Goal: Check status: Check status

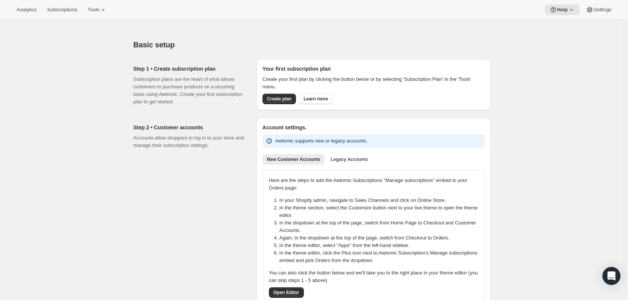
click at [69, 16] on div "Analytics Subscriptions Tools Help Settings" at bounding box center [314, 10] width 628 height 20
click at [68, 9] on span "Subscriptions" at bounding box center [62, 10] width 30 height 6
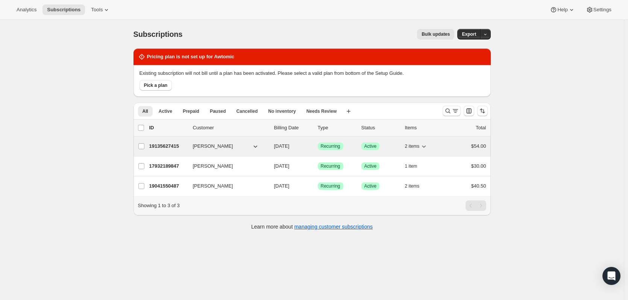
click at [249, 148] on button "[PERSON_NAME]" at bounding box center [225, 146] width 75 height 12
click at [218, 145] on span "[PERSON_NAME]" at bounding box center [213, 146] width 40 height 8
click at [215, 142] on div "19135627415 [PERSON_NAME] [DATE] Success Recurring Success Active 2 items $54.00" at bounding box center [317, 146] width 337 height 11
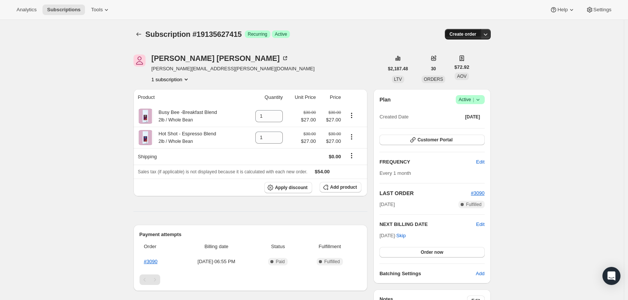
click at [472, 35] on span "Create order" at bounding box center [462, 34] width 27 height 6
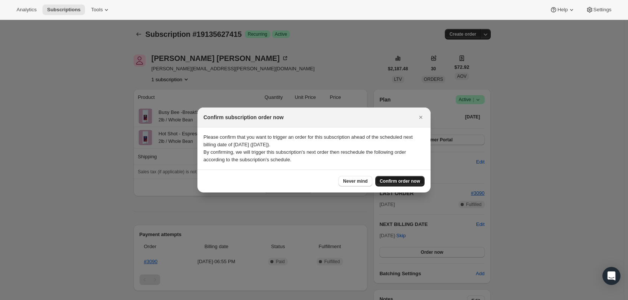
click at [398, 183] on span "Confirm order now" at bounding box center [400, 181] width 40 height 6
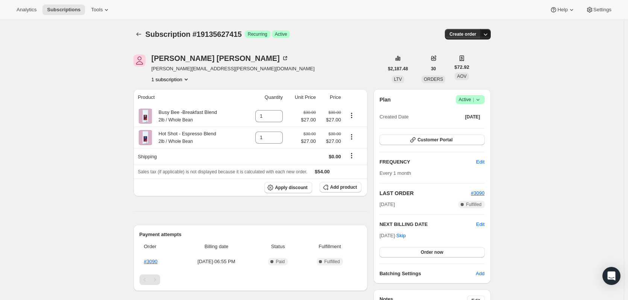
click at [488, 37] on icon "button" at bounding box center [485, 34] width 8 height 8
click at [476, 51] on span "Bill subscription order now" at bounding box center [451, 50] width 57 height 6
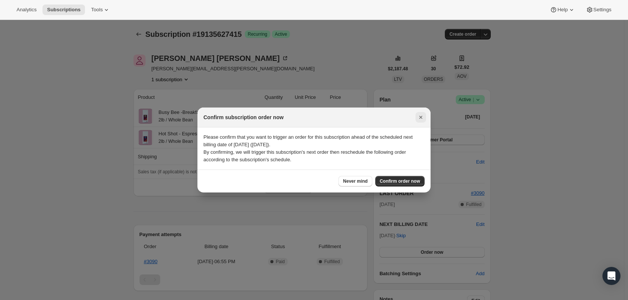
click at [417, 116] on icon "Close" at bounding box center [421, 117] width 8 height 8
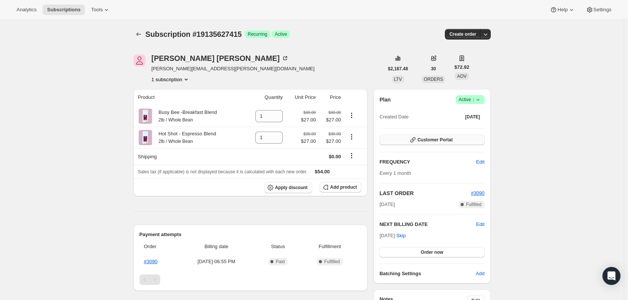
click at [420, 141] on span "Customer Portal" at bounding box center [434, 140] width 35 height 6
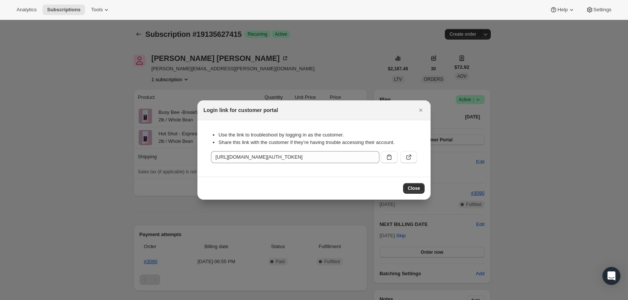
click at [418, 106] on button "Close" at bounding box center [420, 110] width 11 height 11
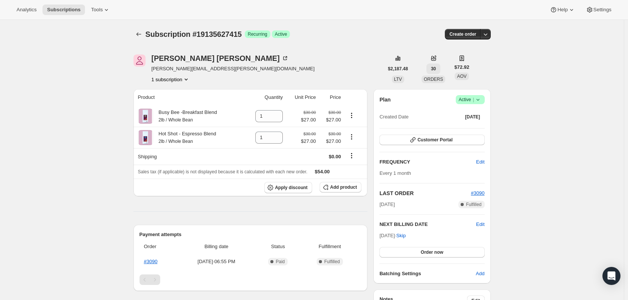
click at [435, 67] on button "30" at bounding box center [433, 69] width 14 height 11
click at [394, 69] on span "$2,187.48" at bounding box center [398, 69] width 20 height 6
click at [296, 61] on div "[PERSON_NAME] [PERSON_NAME][EMAIL_ADDRESS][PERSON_NAME][DOMAIN_NAME] 1 subscrip…" at bounding box center [258, 68] width 250 height 29
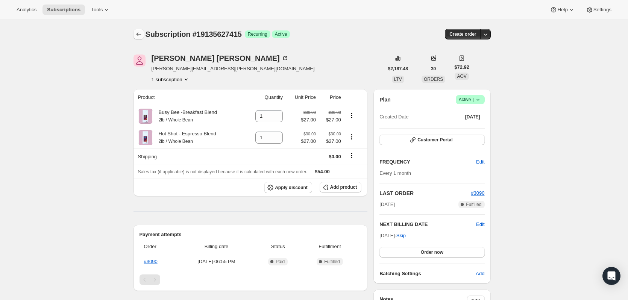
click at [141, 36] on icon "Subscriptions" at bounding box center [139, 34] width 8 height 8
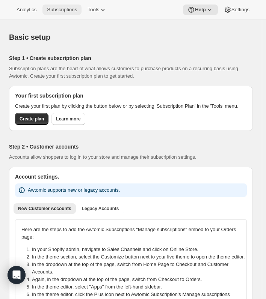
click at [57, 10] on span "Subscriptions" at bounding box center [62, 10] width 30 height 6
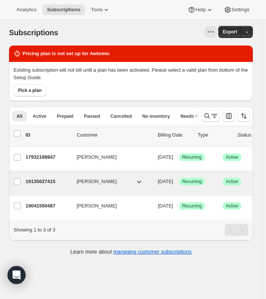
click at [39, 185] on p "19135627415" at bounding box center [48, 182] width 45 height 8
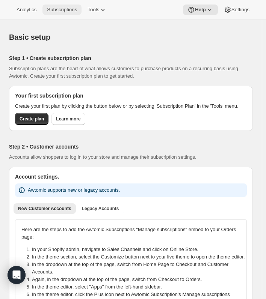
click at [63, 14] on button "Subscriptions" at bounding box center [61, 10] width 39 height 11
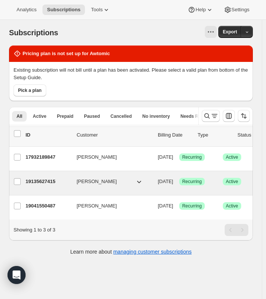
click at [60, 183] on p "19135627415" at bounding box center [48, 182] width 45 height 8
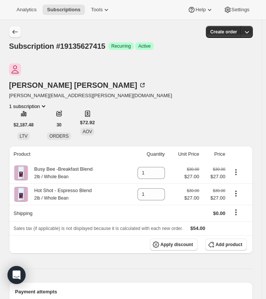
click at [17, 36] on button "Subscriptions" at bounding box center [15, 32] width 12 height 12
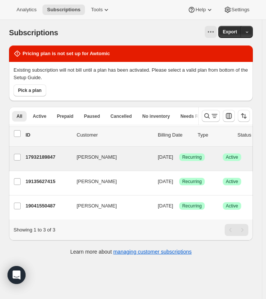
click at [64, 166] on div "17932189847 Darrell Bleakley 08/29/2025 Success Recurring Success Active 1 item…" at bounding box center [187, 158] width 322 height 15
click at [65, 150] on div "Darrell Bleakley 17932189847 Darrell Bleakley 08/29/2025 Success Recurring Succ…" at bounding box center [180, 159] width 343 height 24
click at [63, 156] on p "17932189847" at bounding box center [48, 158] width 45 height 8
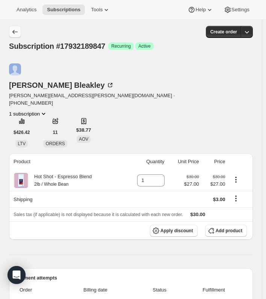
click at [15, 33] on icon "Subscriptions" at bounding box center [15, 32] width 8 height 8
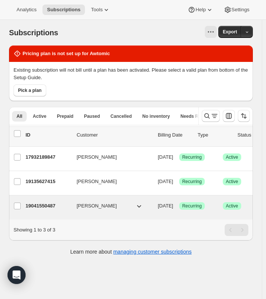
click at [63, 208] on p "19041550487" at bounding box center [48, 207] width 45 height 8
